Goal: Find specific page/section: Find specific page/section

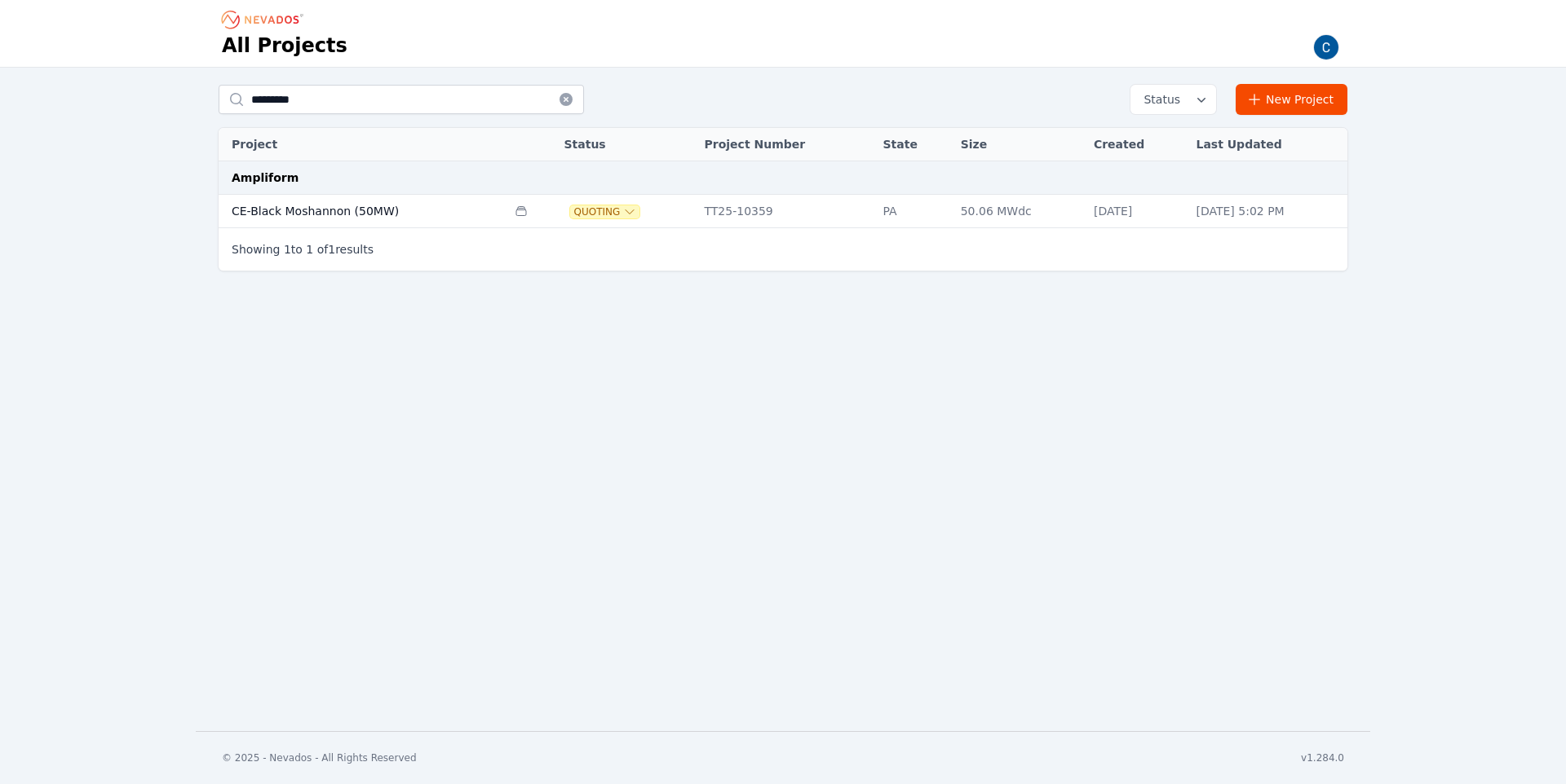
type input "*********"
click at [274, 206] on td "CE-Black Moshannon (50MW)" at bounding box center [362, 211] width 287 height 33
click at [287, 213] on td "CE-Black Moshannon (50MW)" at bounding box center [362, 211] width 287 height 33
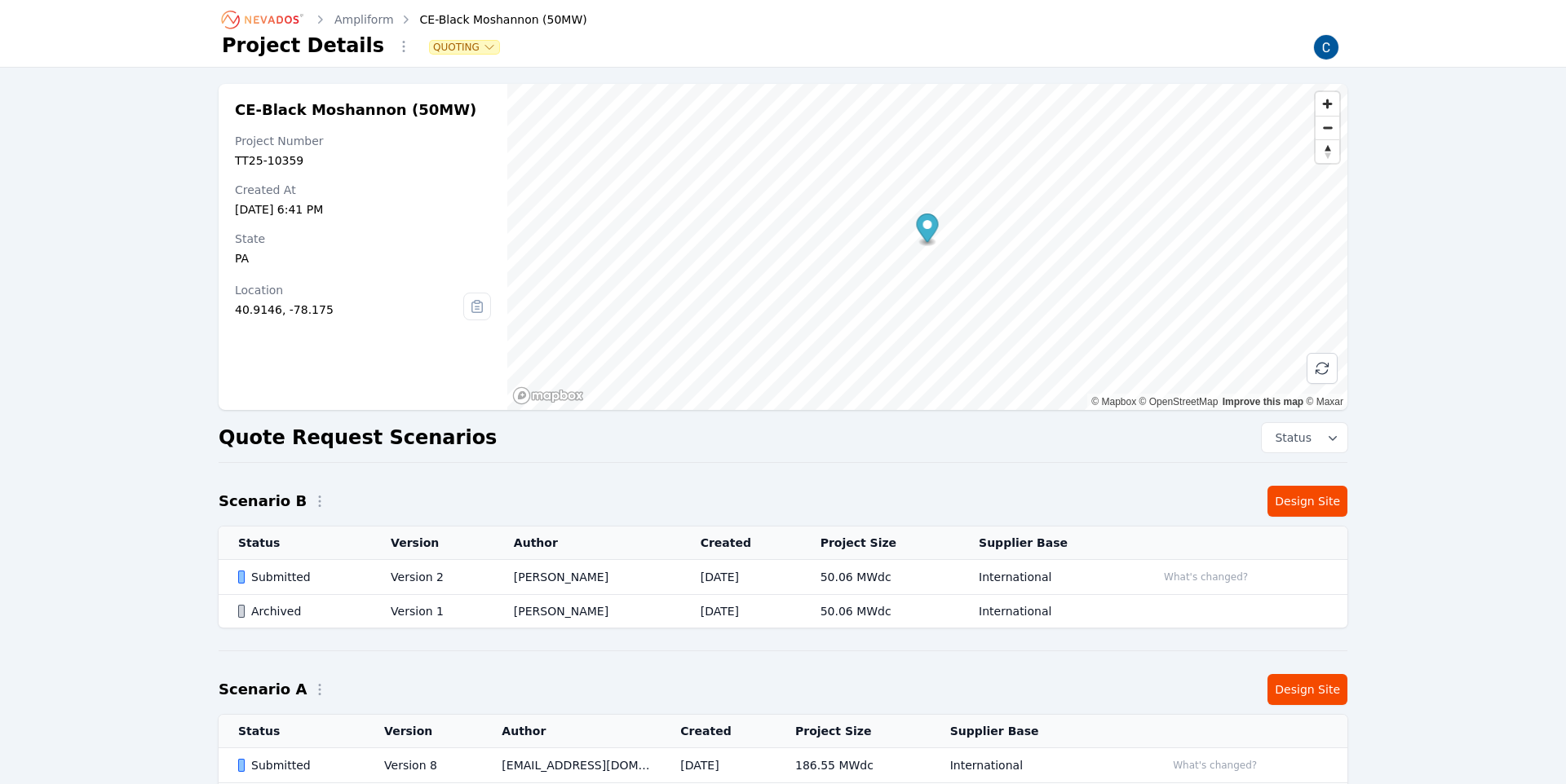
click at [279, 576] on div "Submitted" at bounding box center [300, 576] width 125 height 17
